Goal: Information Seeking & Learning: Learn about a topic

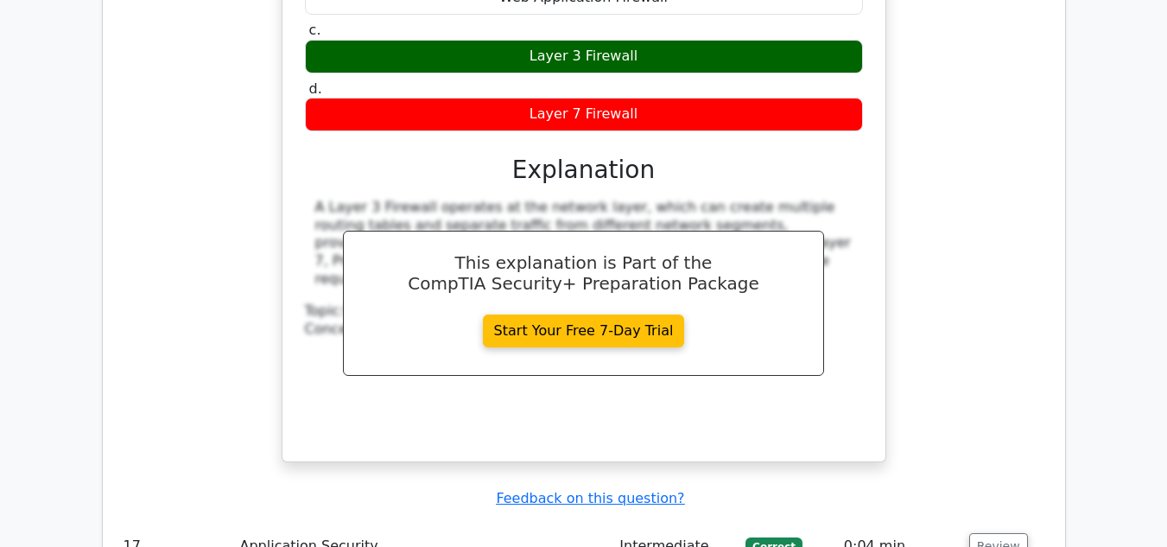
scroll to position [13355, 0]
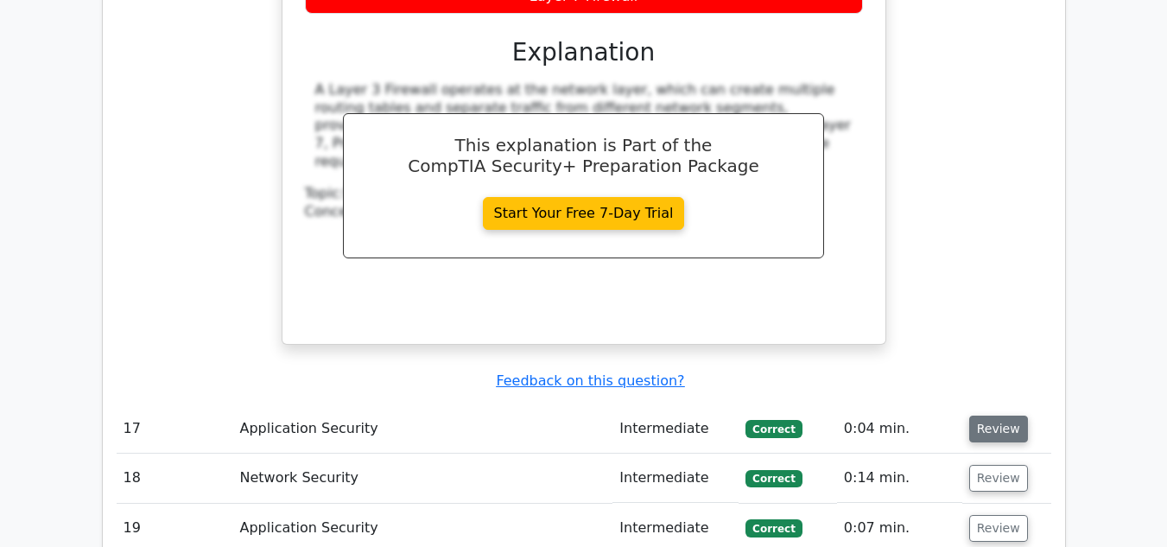
click at [980, 415] on button "Review" at bounding box center [998, 428] width 59 height 27
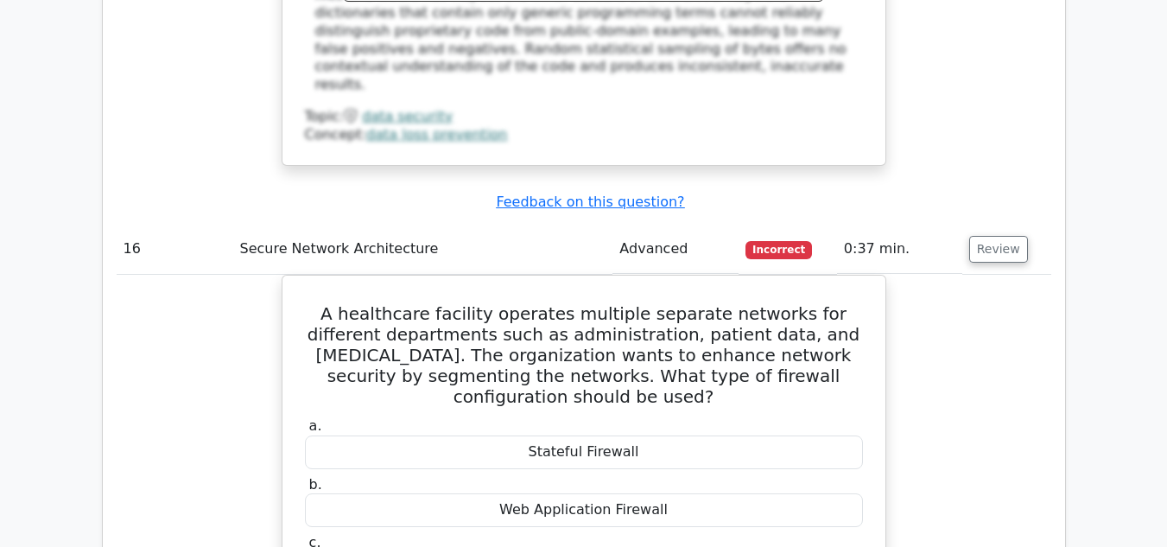
scroll to position [12750, 0]
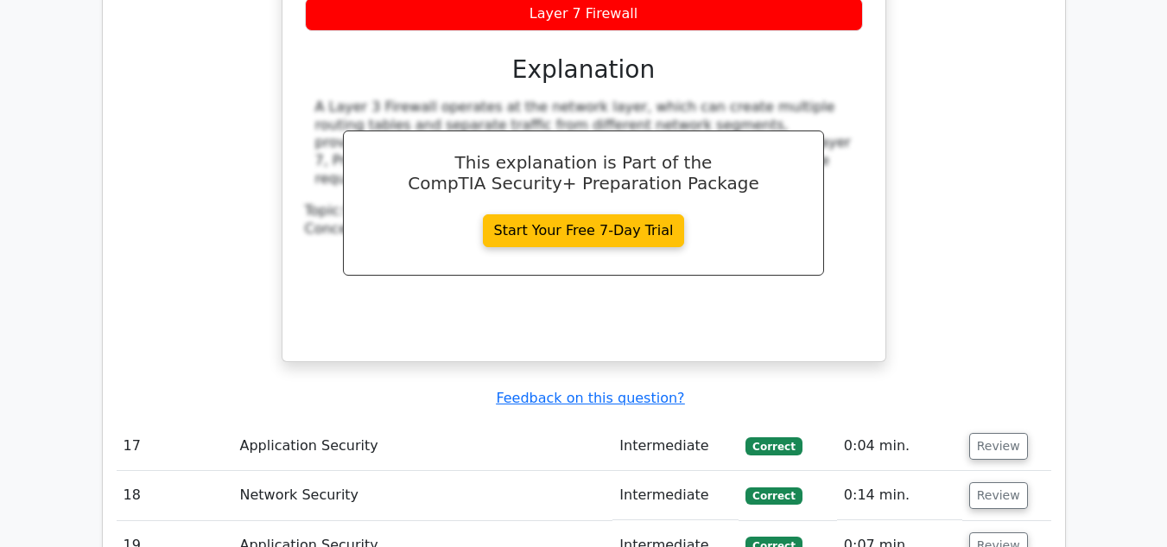
scroll to position [13355, 0]
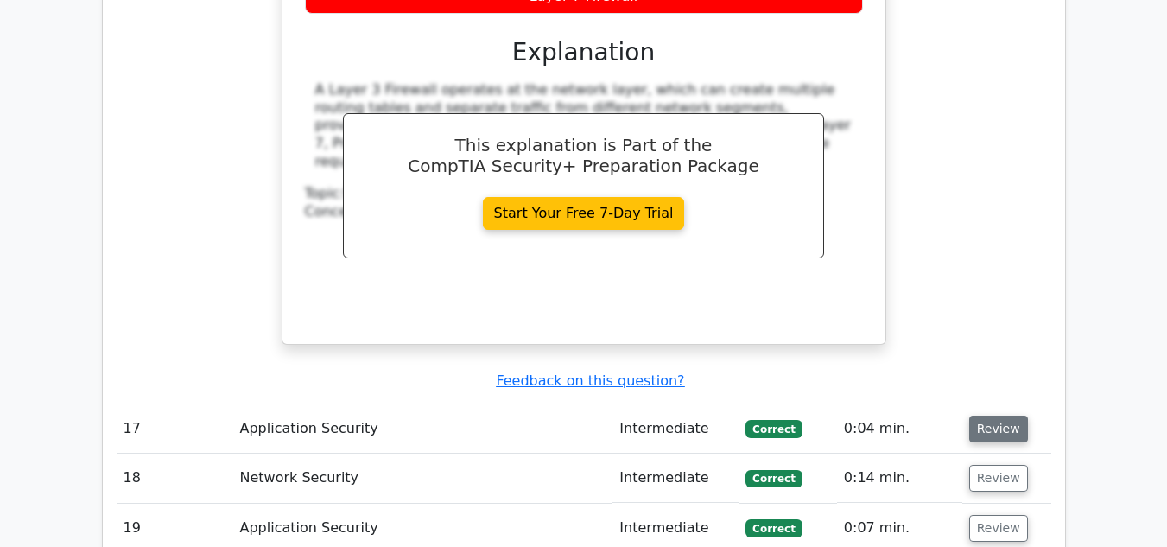
click at [997, 415] on button "Review" at bounding box center [998, 428] width 59 height 27
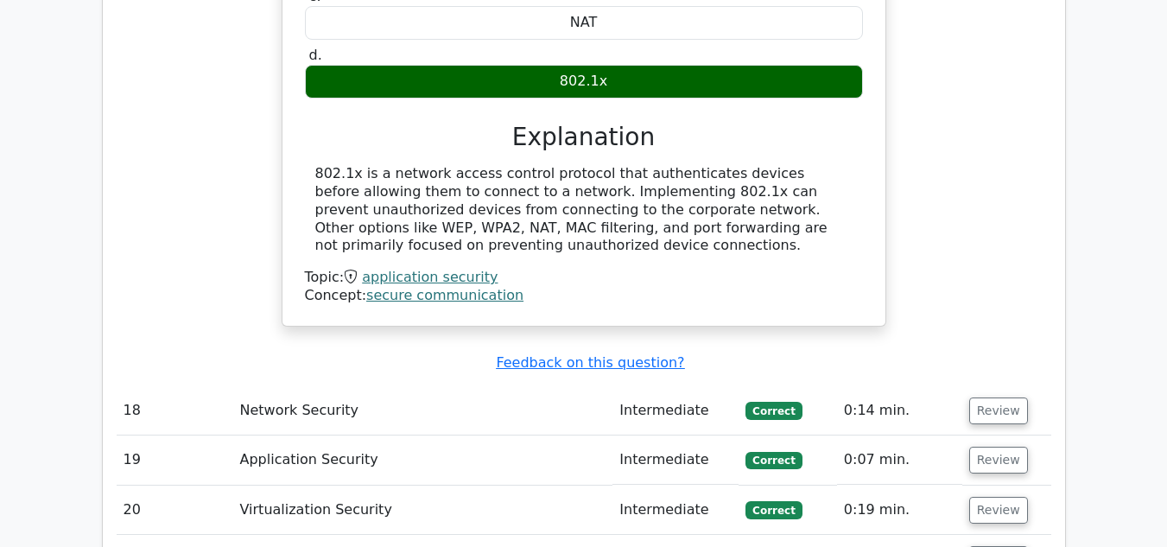
scroll to position [14046, 0]
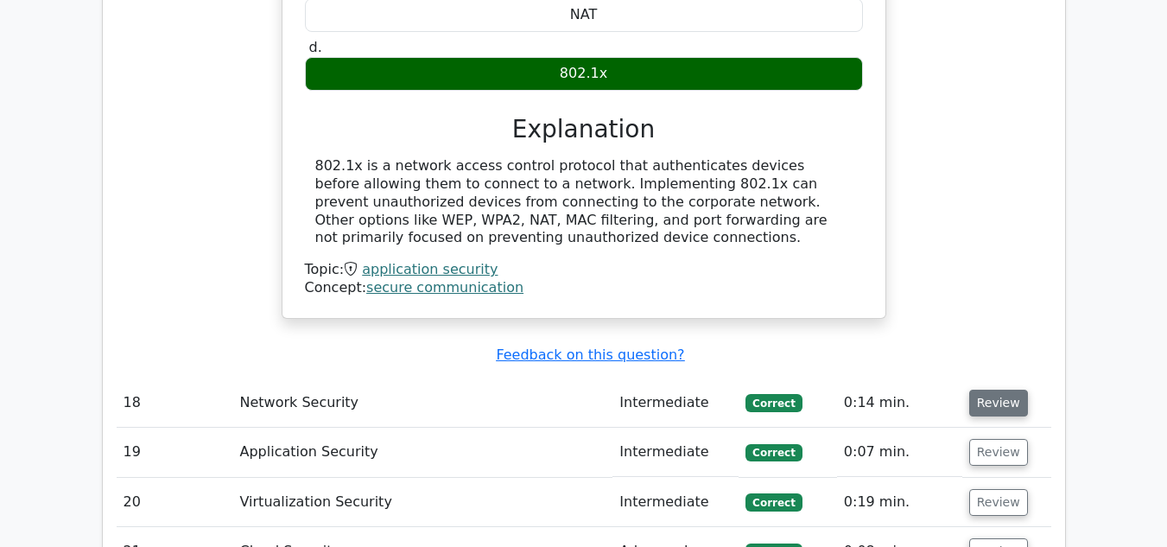
click at [984, 390] on button "Review" at bounding box center [998, 403] width 59 height 27
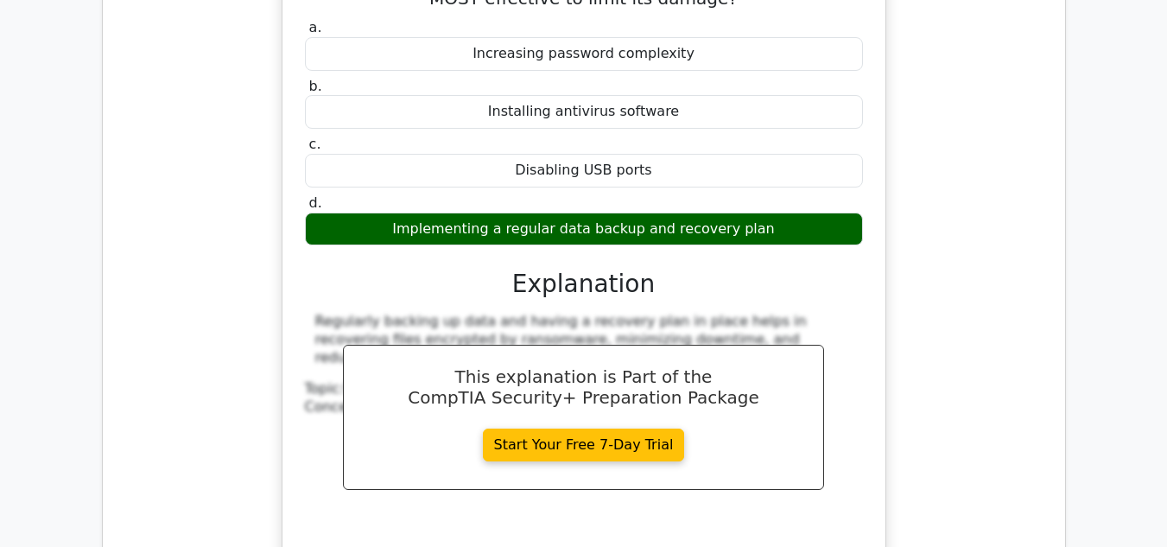
scroll to position [14564, 0]
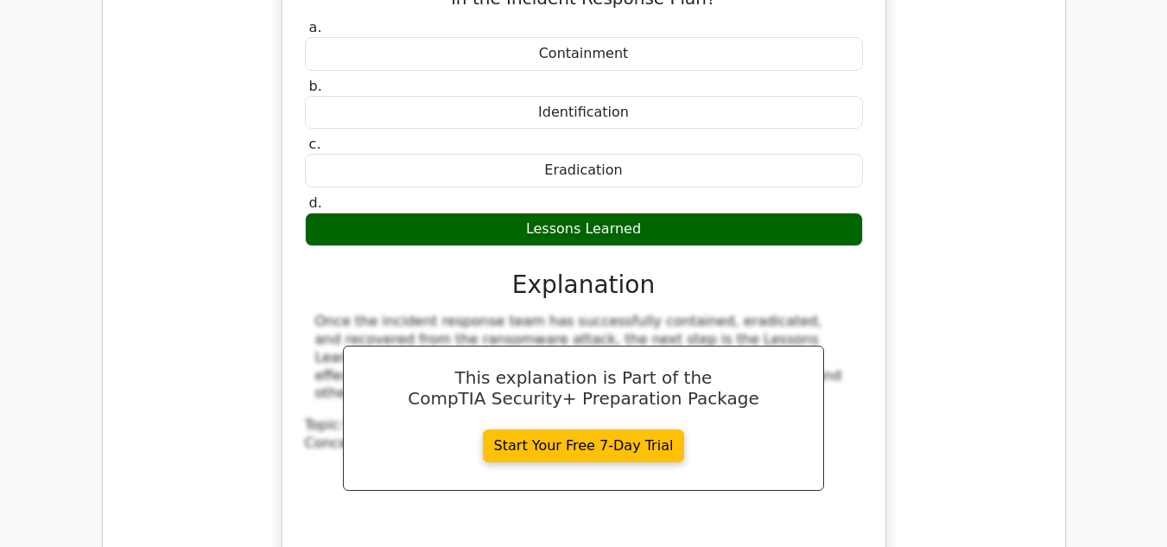
scroll to position [15428, 0]
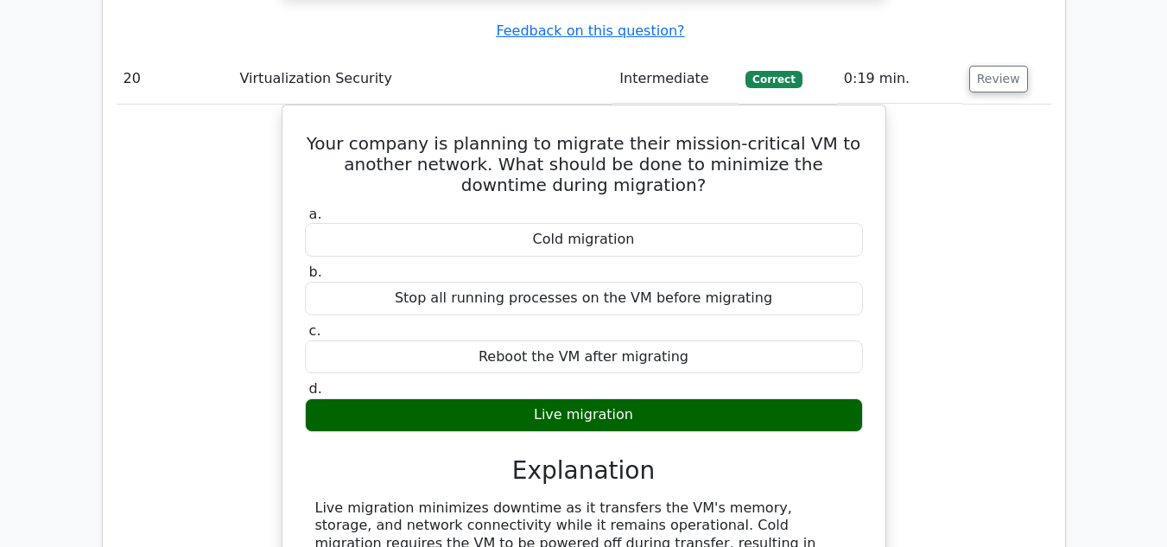
scroll to position [15946, 0]
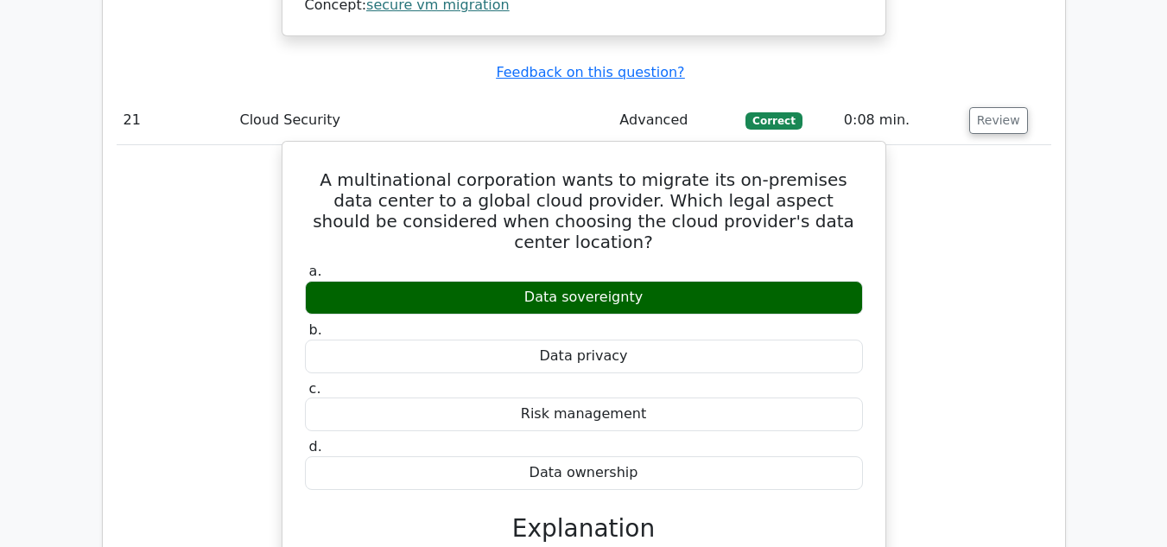
scroll to position [16724, 0]
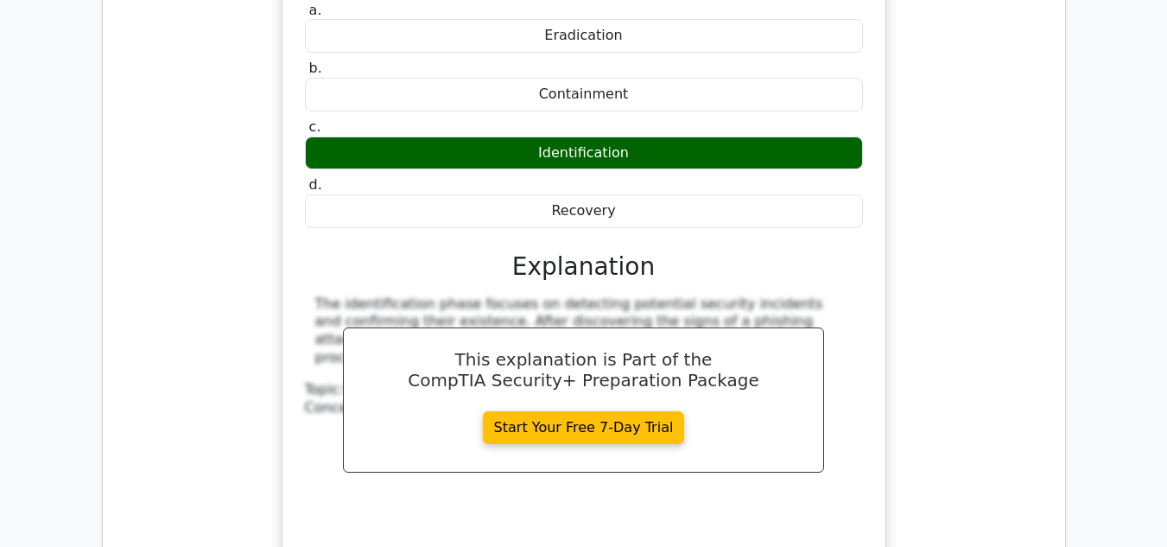
scroll to position [17587, 0]
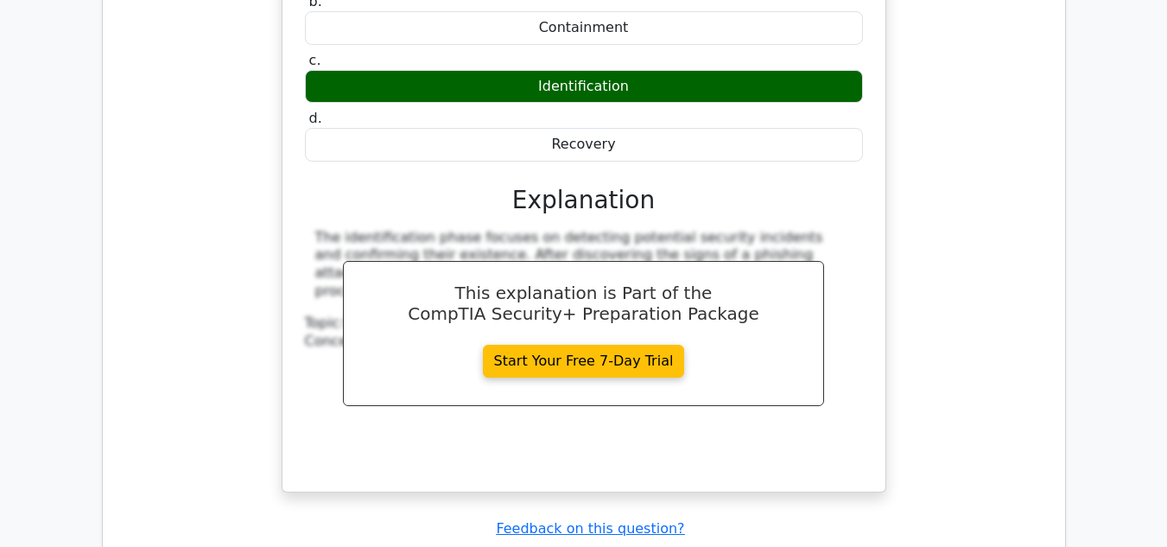
scroll to position [17674, 0]
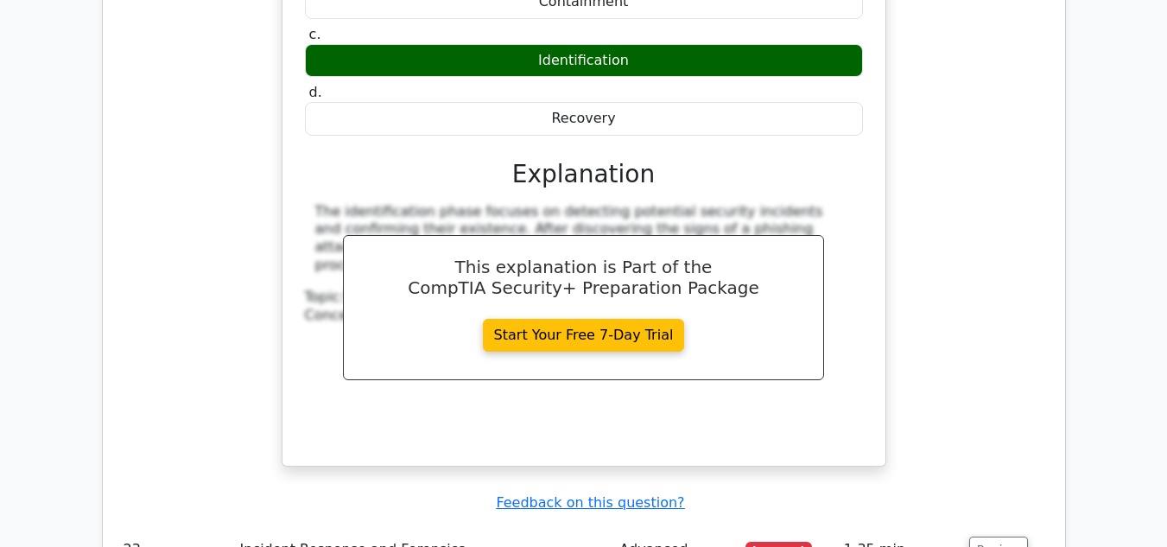
drag, startPoint x: 294, startPoint y: 238, endPoint x: 904, endPoint y: 269, distance: 610.6
drag, startPoint x: 301, startPoint y: 229, endPoint x: 684, endPoint y: 492, distance: 464.6
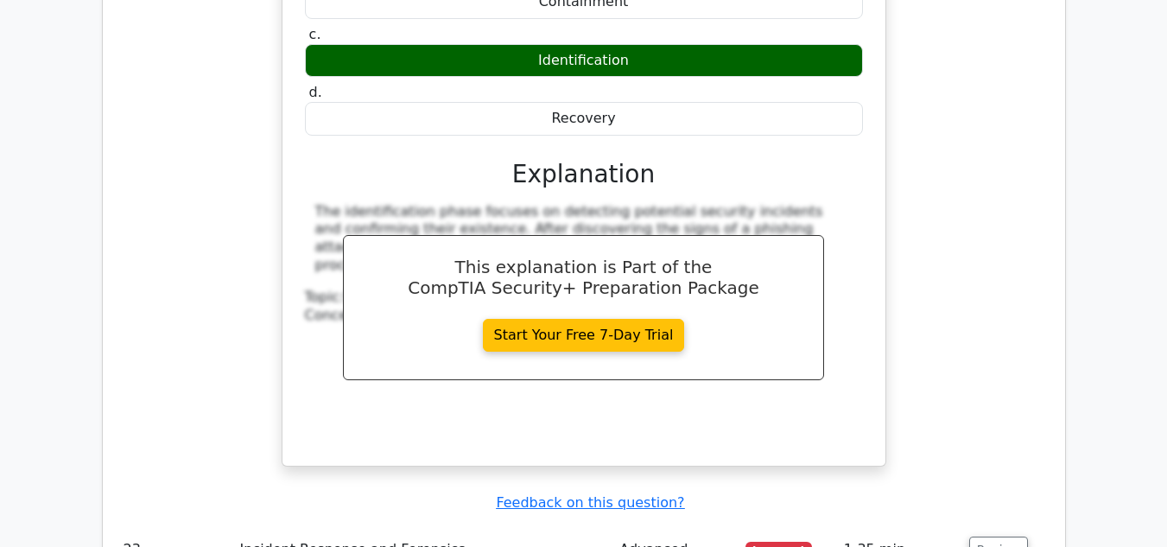
copy div "During a digital evidence investigation, you discover a deleted file, but you c…"
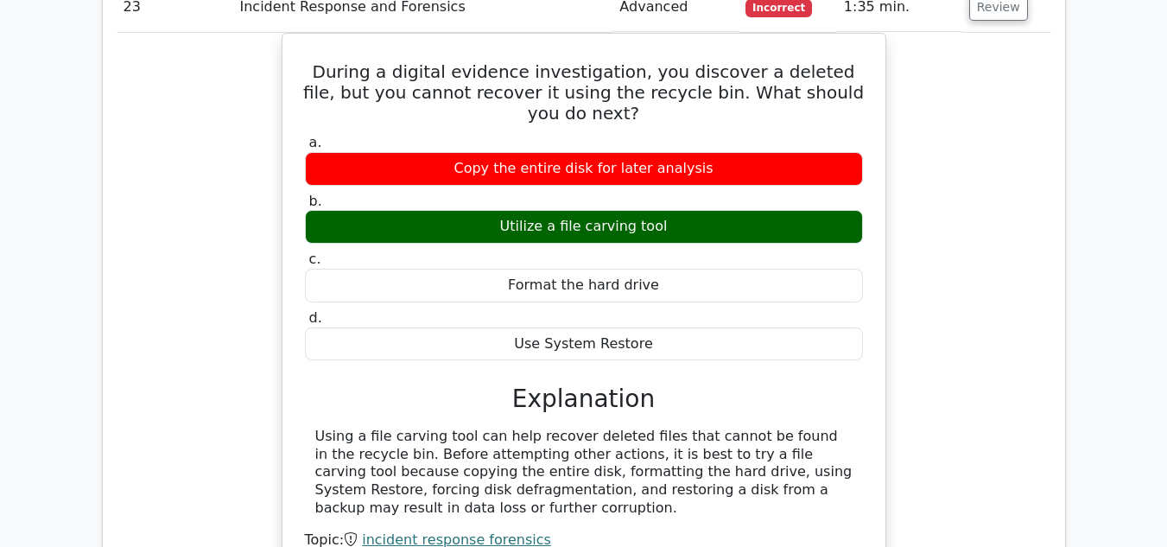
scroll to position [18365, 0]
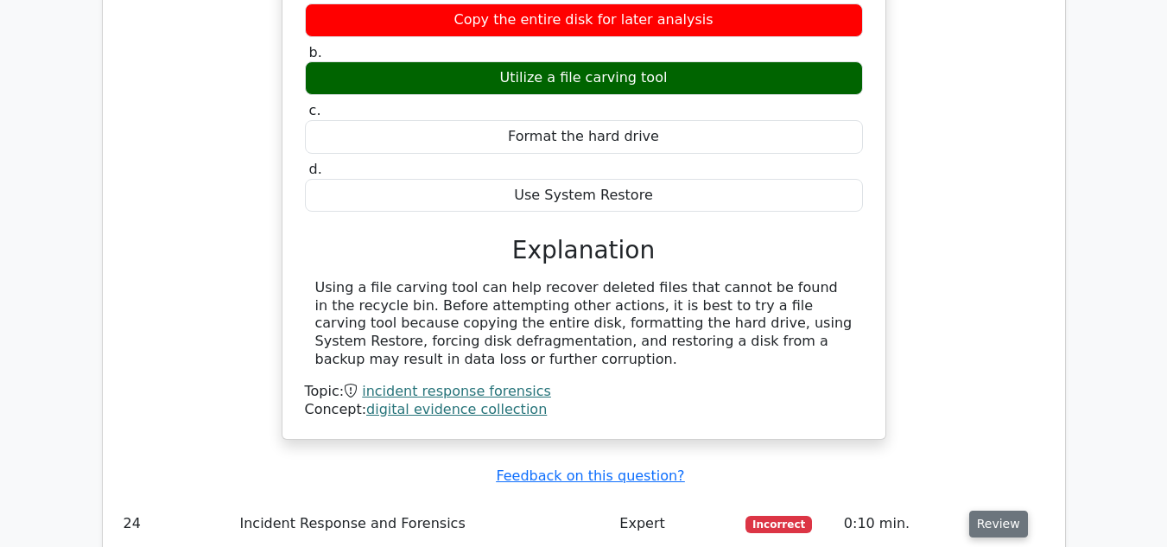
click at [984, 510] on button "Review" at bounding box center [998, 523] width 59 height 27
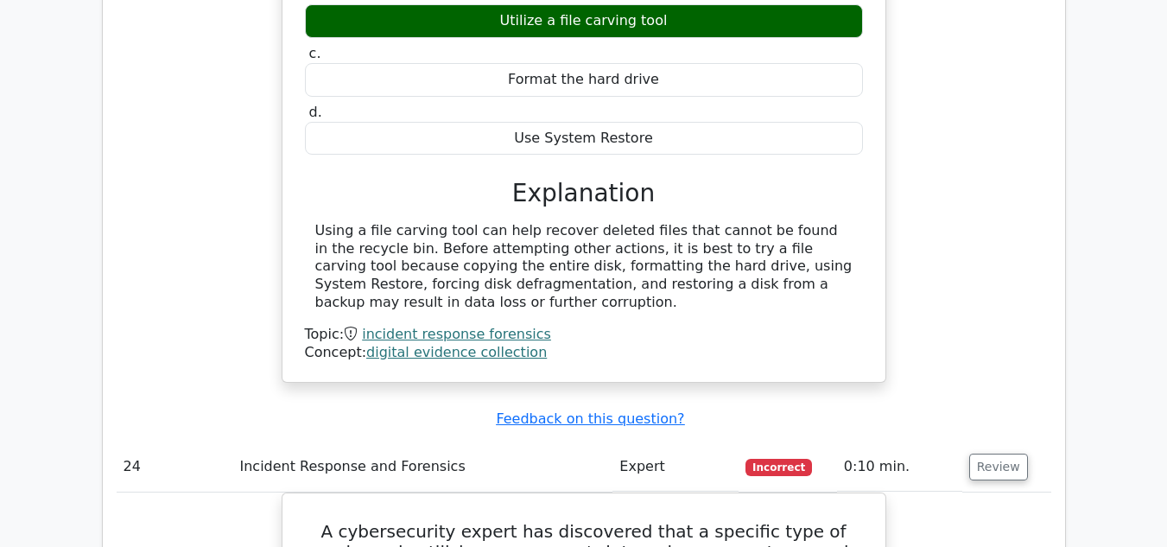
scroll to position [18451, 0]
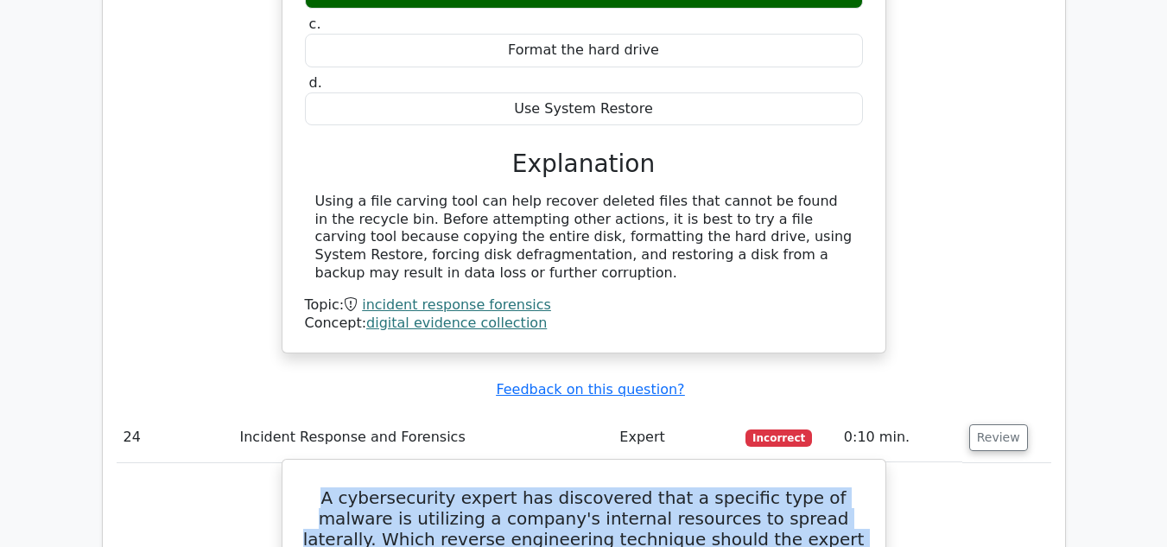
drag, startPoint x: 282, startPoint y: 101, endPoint x: 760, endPoint y: 170, distance: 483.5
click at [741, 487] on h5 "A cybersecurity expert has discovered that a specific type of malware is utiliz…" at bounding box center [583, 528] width 561 height 83
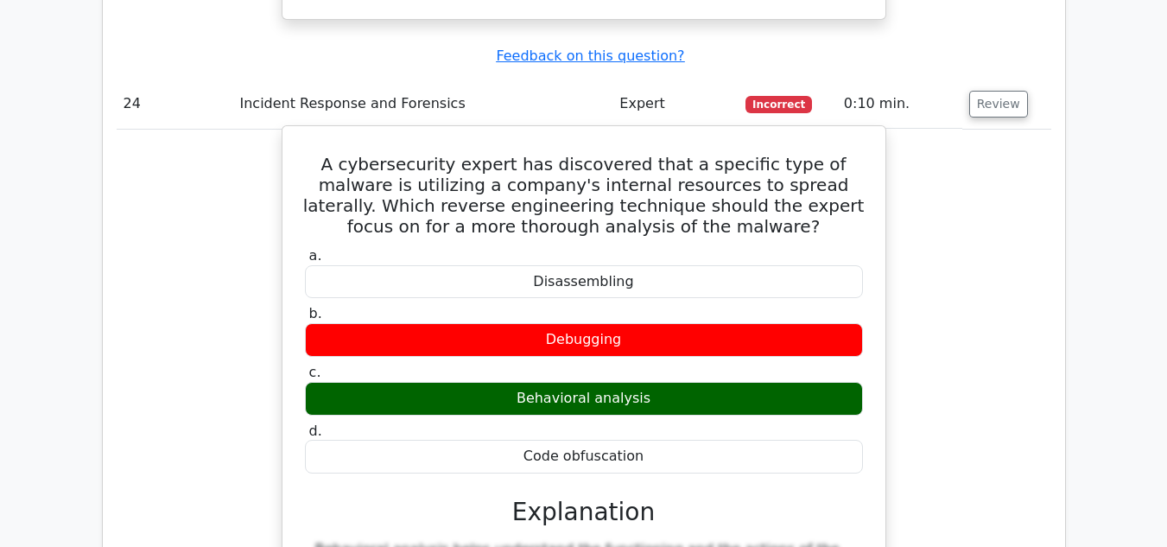
scroll to position [18797, 0]
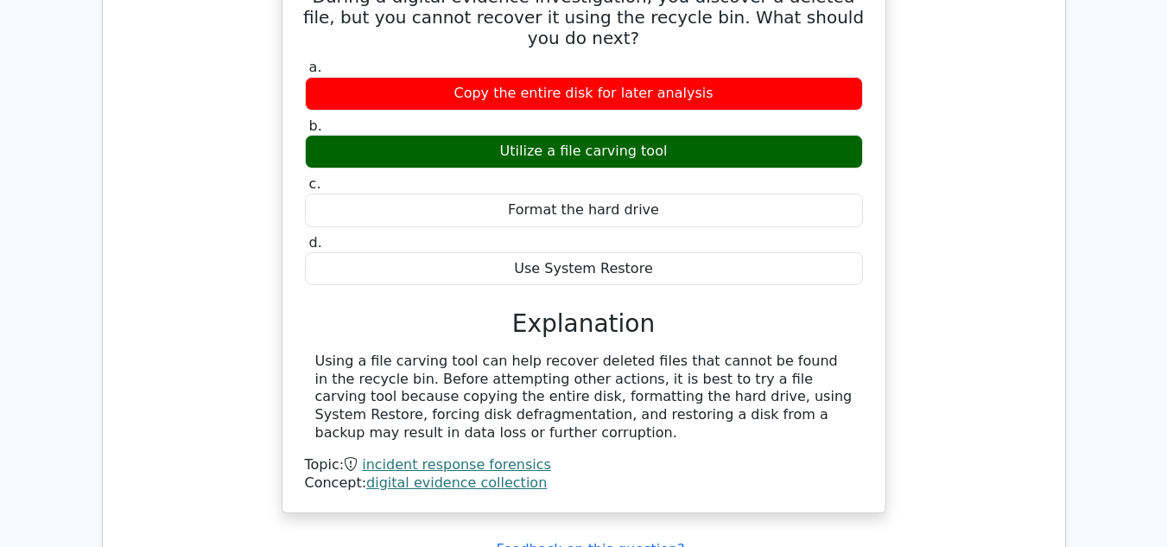
scroll to position [18279, 0]
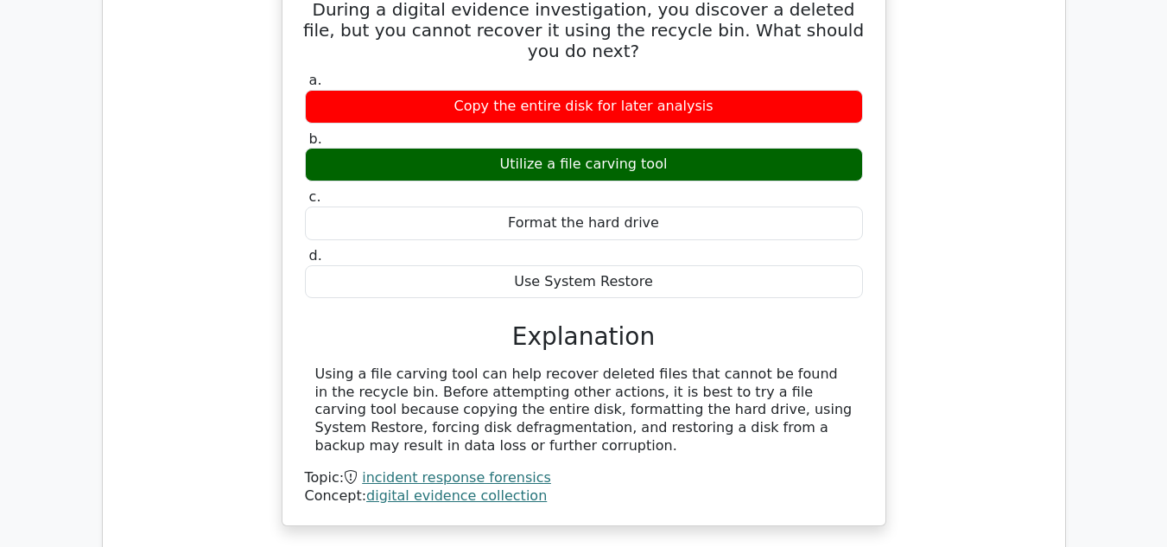
drag, startPoint x: 298, startPoint y: 280, endPoint x: 739, endPoint y: 350, distance: 446.1
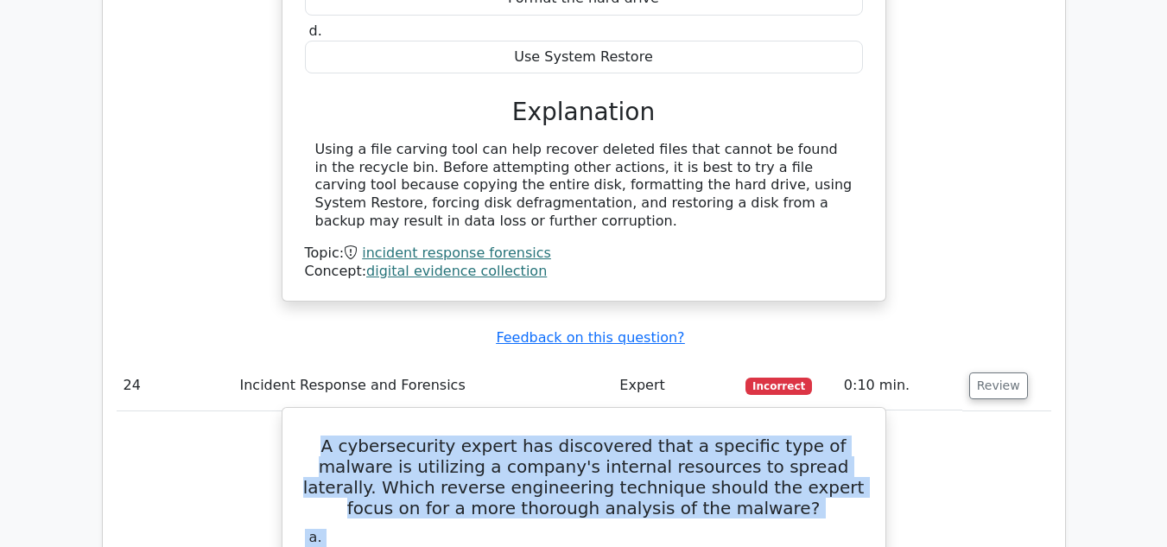
scroll to position [18606, 0]
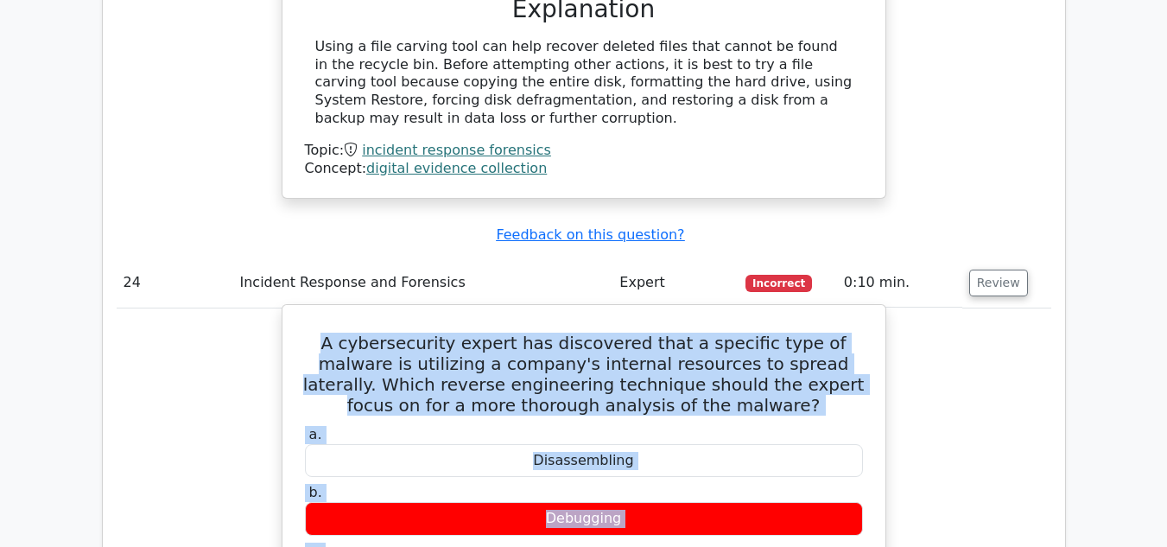
drag, startPoint x: 281, startPoint y: 276, endPoint x: 656, endPoint y: 244, distance: 377.2
copy div "A cybersecurity expert has discovered that a specific type of malware is utiliz…"
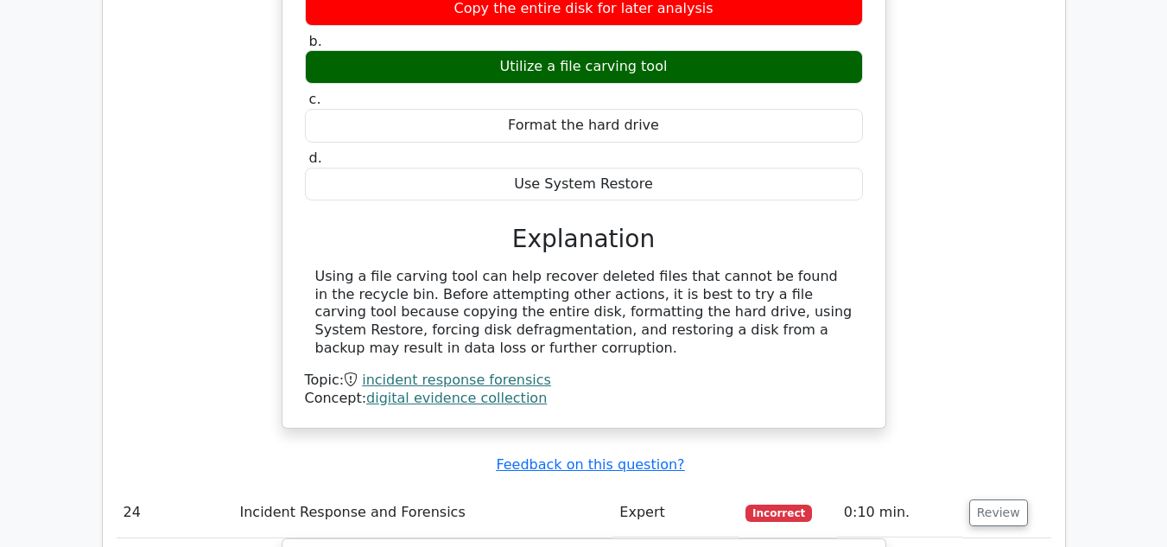
scroll to position [18347, 0]
